Goal: Information Seeking & Learning: Find specific fact

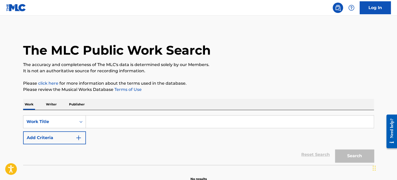
drag, startPoint x: 75, startPoint y: 105, endPoint x: 92, endPoint y: 110, distance: 17.3
click at [75, 105] on p "Publisher" at bounding box center [76, 104] width 19 height 11
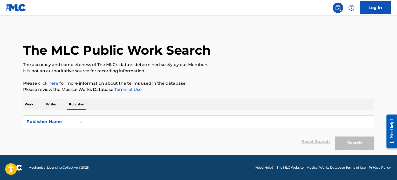
click at [112, 121] on input "Search Form" at bounding box center [230, 122] width 288 height 12
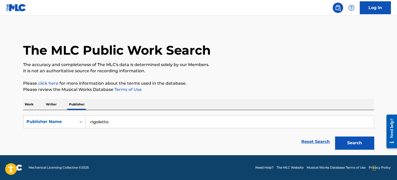
type input "rigoletto"
click at [335, 137] on button "Search" at bounding box center [354, 143] width 39 height 13
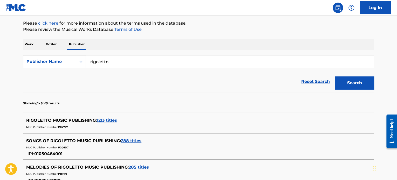
scroll to position [60, 0]
click at [108, 120] on span "1213 titles" at bounding box center [107, 120] width 20 height 5
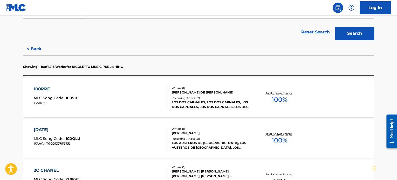
scroll to position [112, 0]
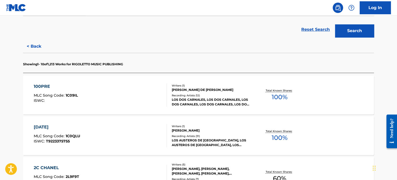
click at [214, 98] on div "LOS DOS CARNALES, LOS DOS CARNALES, LOS DOS CARNALES, LOS DOS CARNALES, LOS DOS…" at bounding box center [211, 102] width 78 height 9
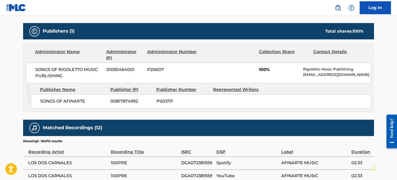
scroll to position [208, 0]
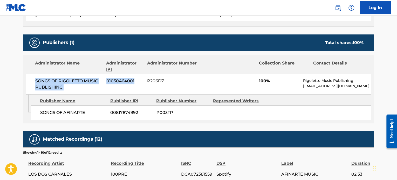
drag, startPoint x: 36, startPoint y: 81, endPoint x: 139, endPoint y: 78, distance: 103.9
click at [139, 78] on div "SONGS OF RIGOLETTO MUSIC PUBLISHING 01050464001 P206D7 100% Rigoletto Music Pub…" at bounding box center [198, 84] width 345 height 21
copy div "SONGS OF RIGOLETTO MUSIC PUBLISHING 01050464001"
click at [121, 83] on span "01050464001" at bounding box center [124, 81] width 37 height 6
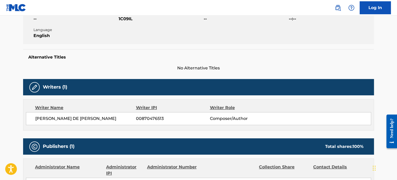
scroll to position [104, 0]
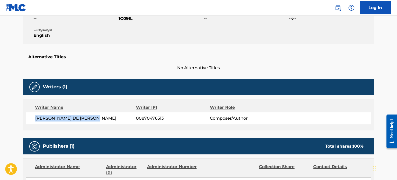
drag, startPoint x: 36, startPoint y: 119, endPoint x: 103, endPoint y: 116, distance: 66.3
click at [103, 116] on span "[PERSON_NAME] DE [PERSON_NAME]" at bounding box center [85, 119] width 101 height 6
copy span "[PERSON_NAME] DE [PERSON_NAME]"
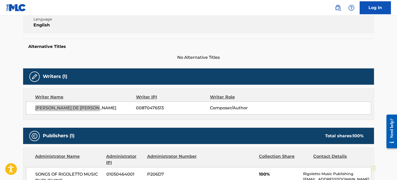
scroll to position [147, 0]
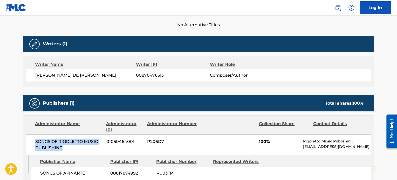
drag, startPoint x: 36, startPoint y: 141, endPoint x: 69, endPoint y: 146, distance: 32.8
click at [69, 146] on span "SONGS OF RIGOLETTO MUSIC PUBLISHING" at bounding box center [68, 145] width 67 height 12
copy span "SONGS OF RIGOLETTO MUSIC PUBLISHING"
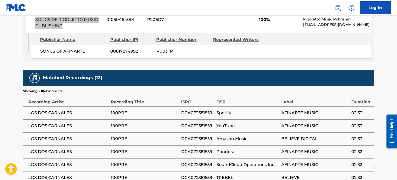
scroll to position [277, 0]
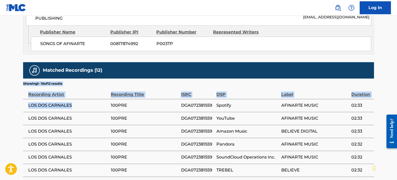
drag, startPoint x: 49, startPoint y: 104, endPoint x: 18, endPoint y: 104, distance: 31.2
click at [18, 104] on div "< Back to public search results Copy work link 100PRE Work Detail Member Work I…" at bounding box center [198, 0] width 363 height 496
click at [48, 103] on span "LOS DOS CARNALES" at bounding box center [68, 106] width 80 height 6
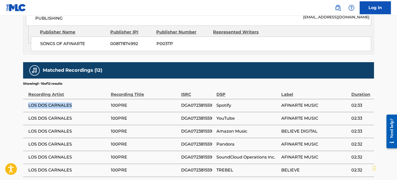
drag, startPoint x: 28, startPoint y: 104, endPoint x: 73, endPoint y: 105, distance: 45.2
click at [73, 105] on span "LOS DOS CARNALES" at bounding box center [68, 106] width 80 height 6
copy span "LOS DOS CARNALES"
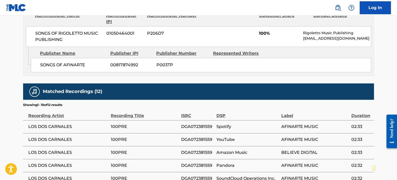
scroll to position [251, 0]
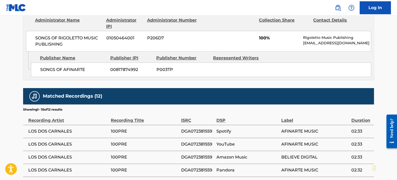
click at [39, 70] on div "SONGS OF AFINARTE 00817874992 P003TP" at bounding box center [201, 70] width 340 height 15
drag, startPoint x: 40, startPoint y: 69, endPoint x: 86, endPoint y: 69, distance: 45.7
click at [86, 69] on span "SONGS OF AFINARTE" at bounding box center [73, 70] width 66 height 6
copy span "SONGS OF AFINARTE"
